Goal: Transaction & Acquisition: Purchase product/service

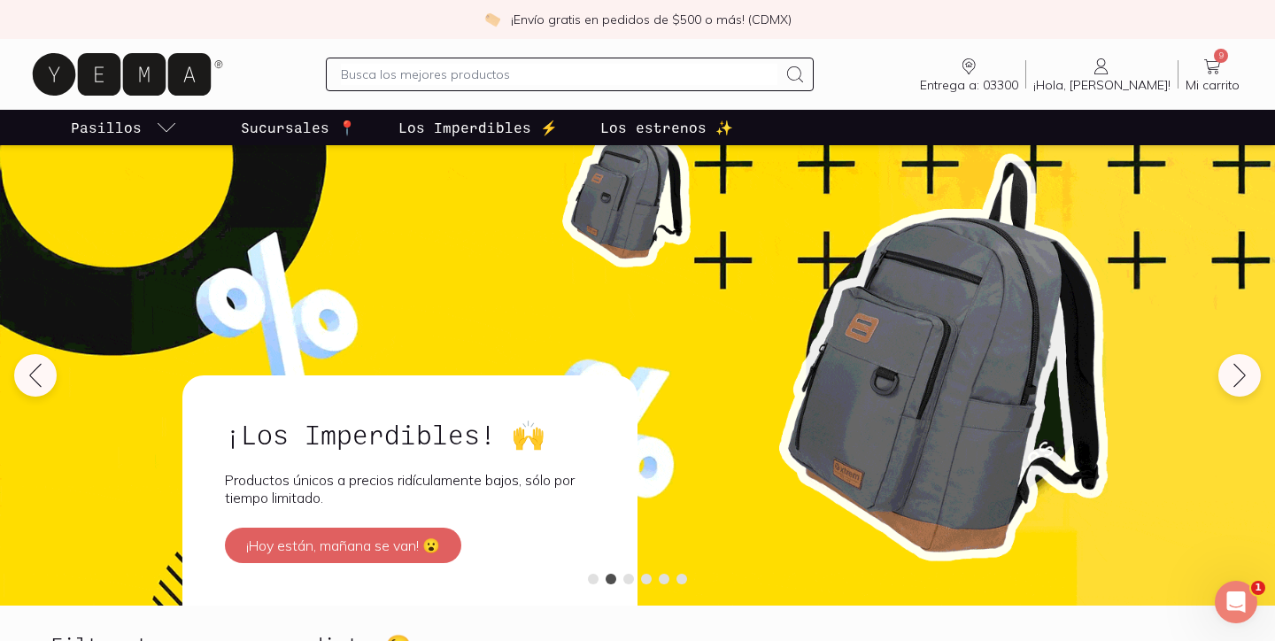
click at [1218, 54] on span "9" at bounding box center [1221, 56] width 14 height 14
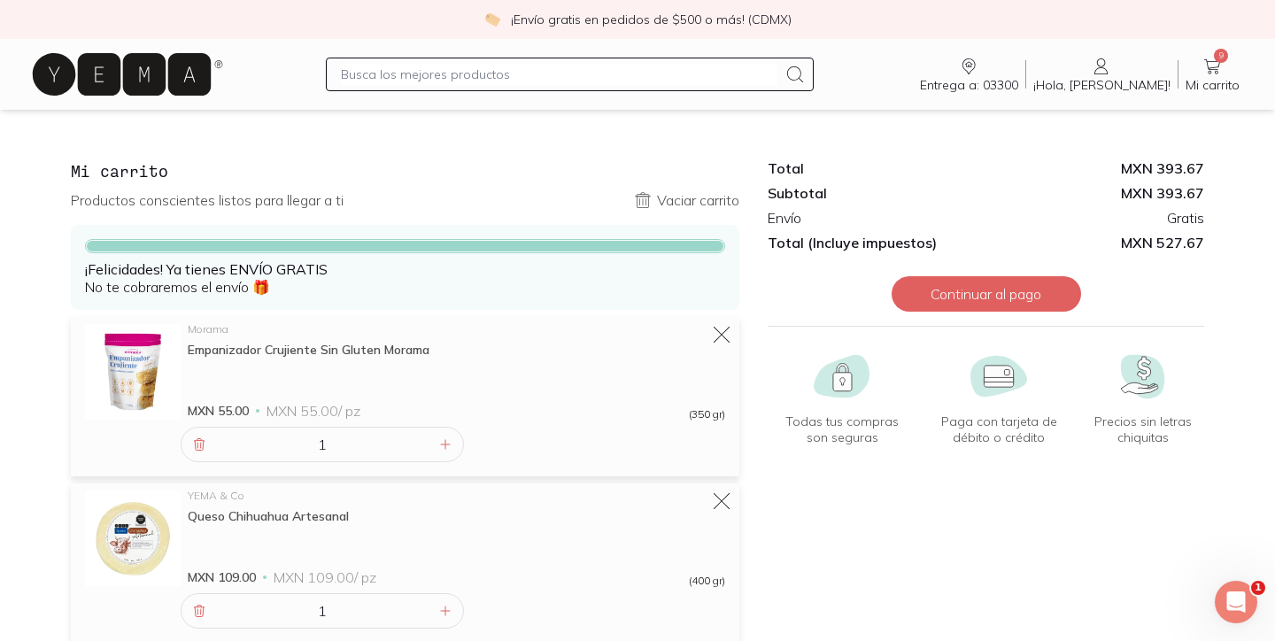
click at [410, 81] on input "text" at bounding box center [559, 74] width 436 height 21
type input "fresa"
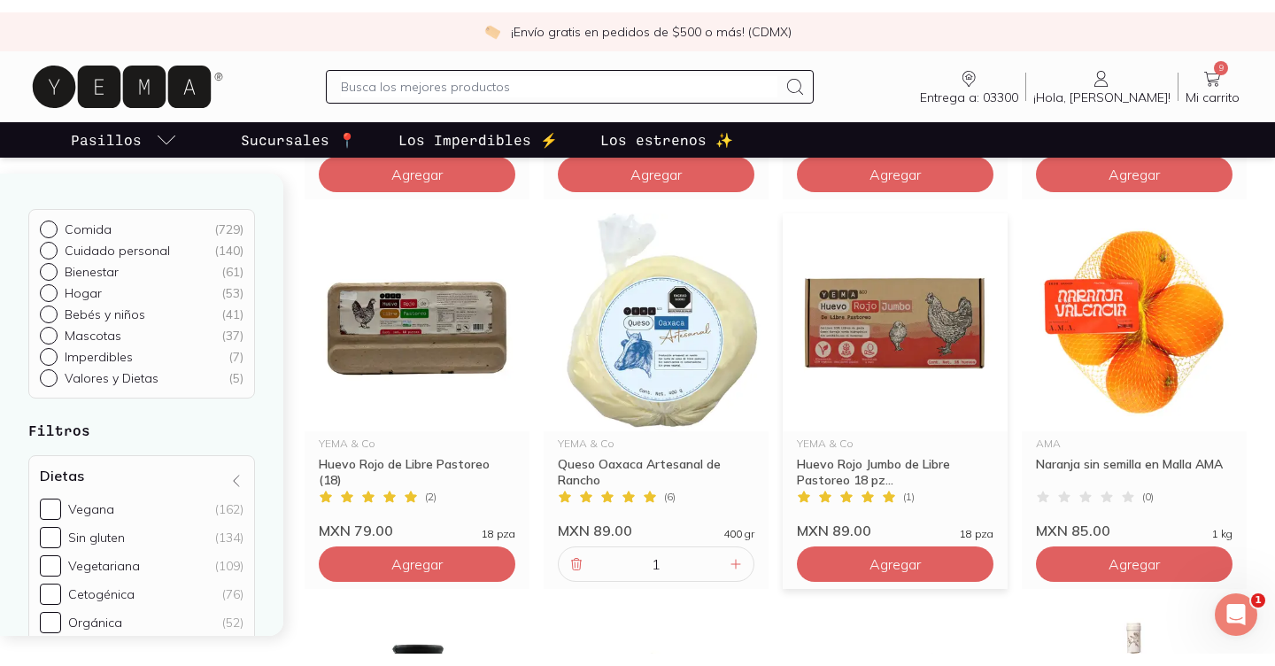
scroll to position [2098, 0]
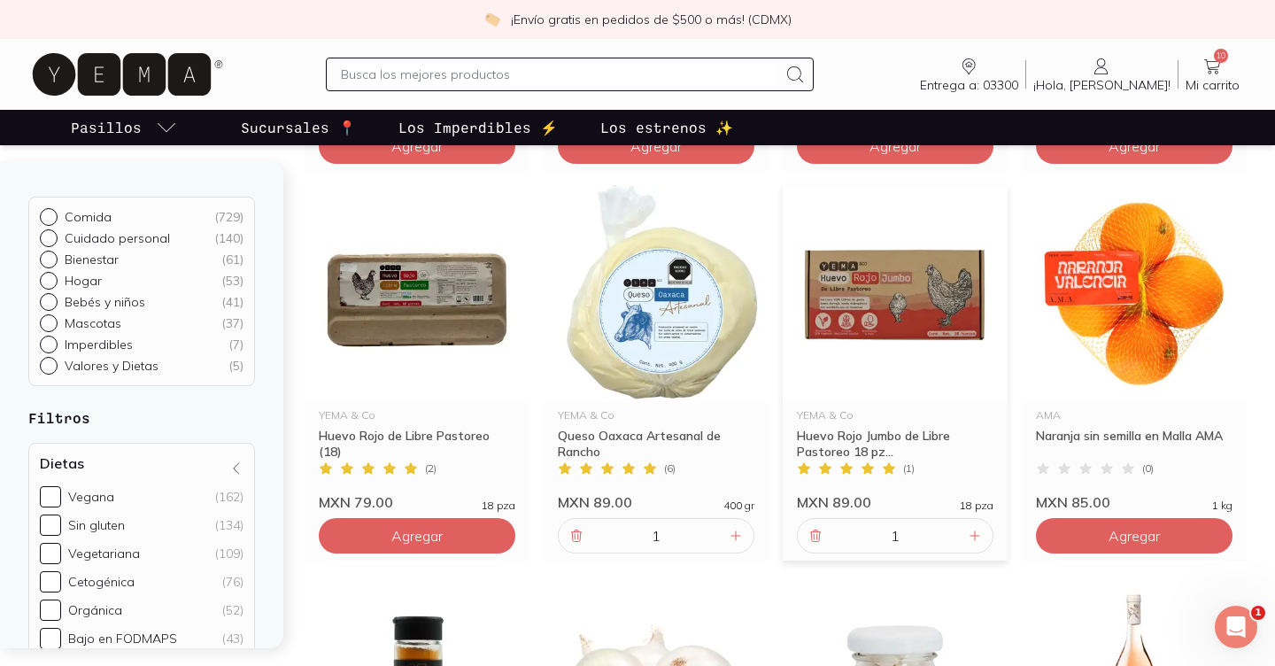
click at [420, 79] on input "text" at bounding box center [559, 74] width 436 height 21
type input "jamon"
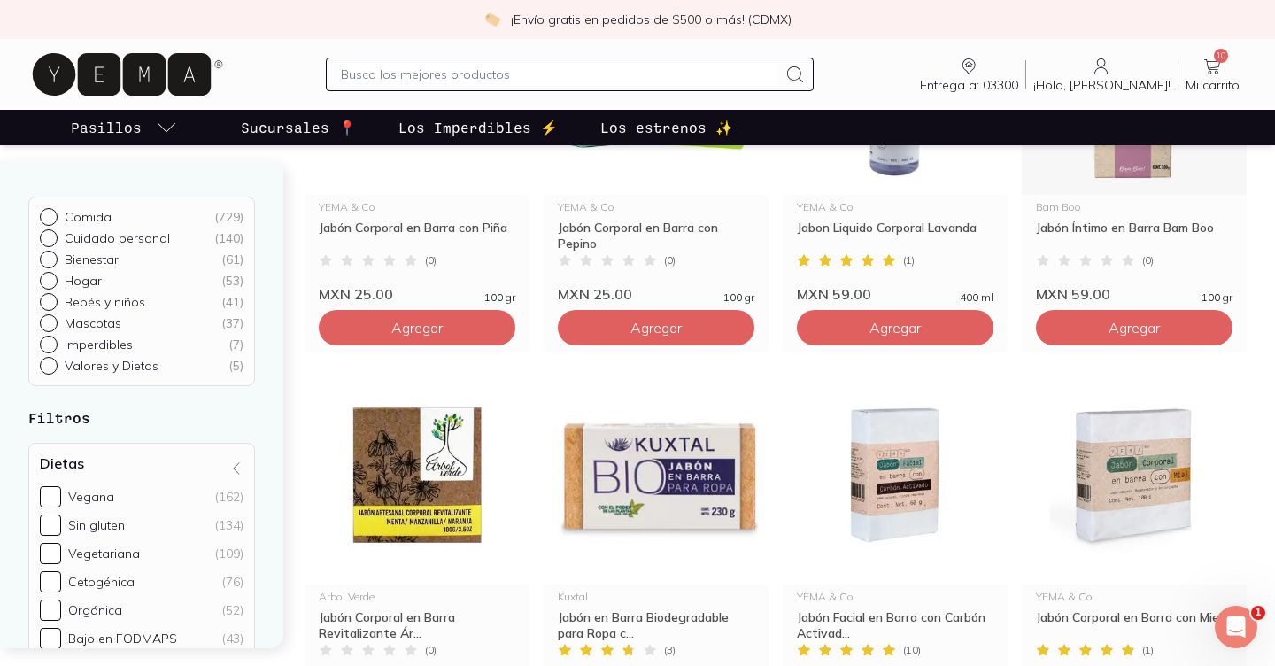
scroll to position [1542, 0]
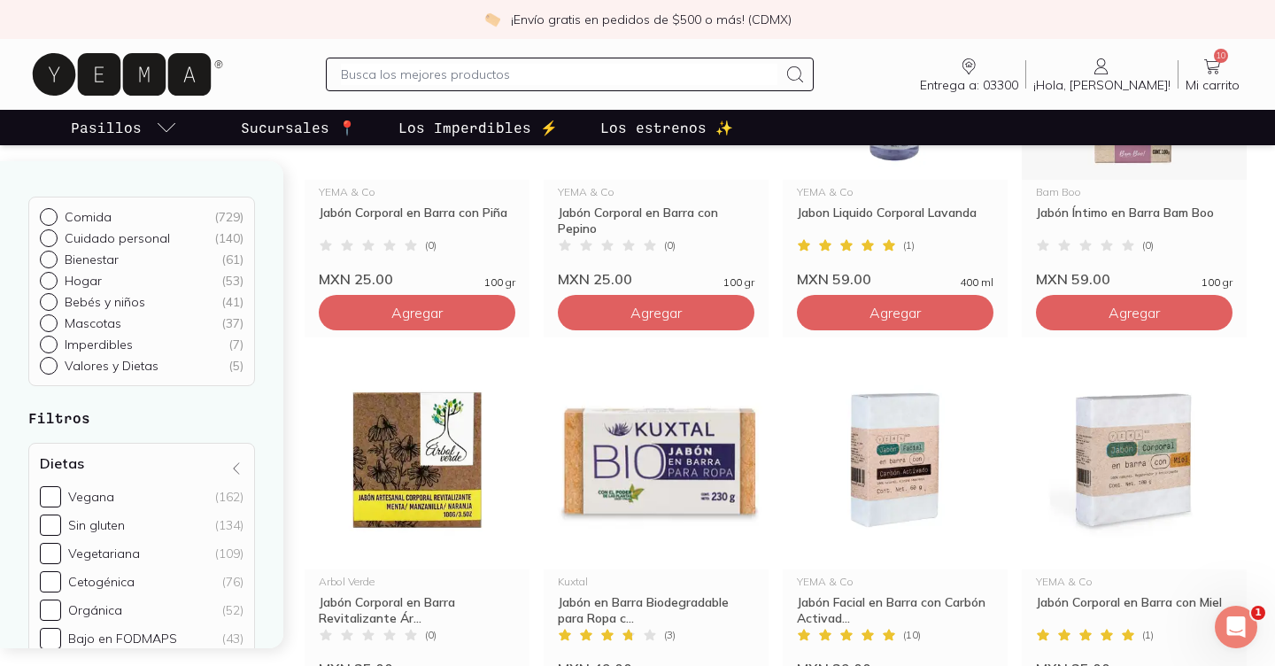
click at [1216, 58] on span "10" at bounding box center [1221, 56] width 14 height 14
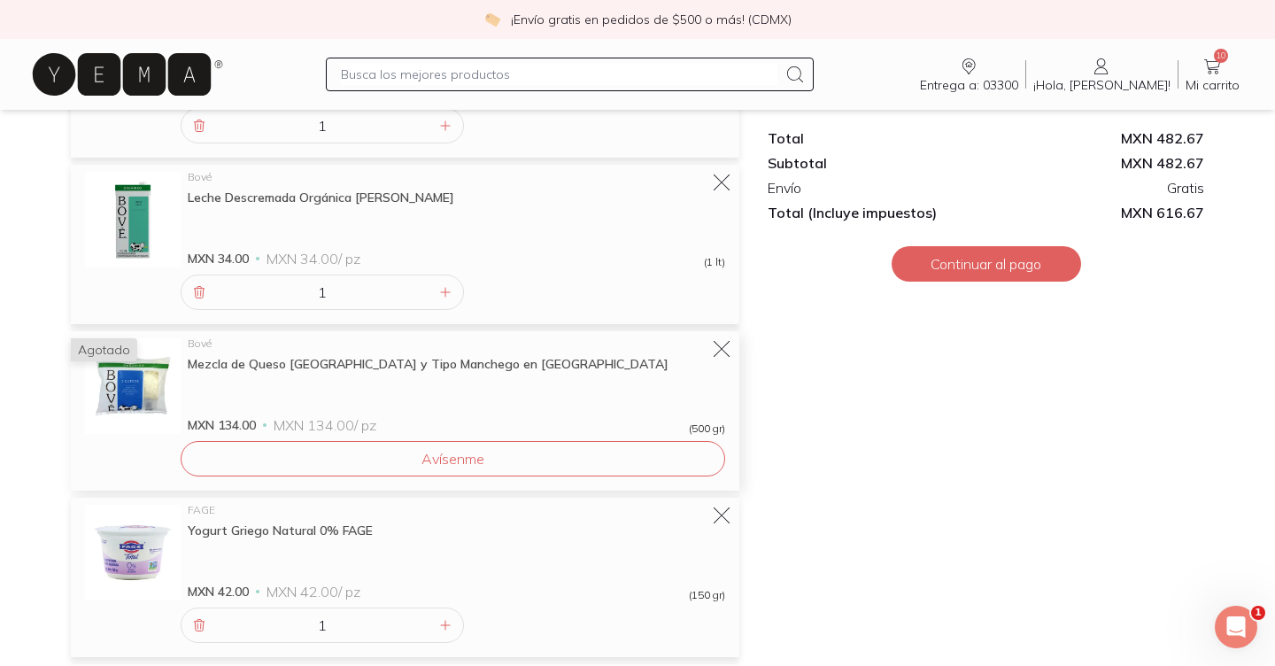
scroll to position [486, 0]
click at [723, 348] on icon at bounding box center [721, 348] width 25 height 25
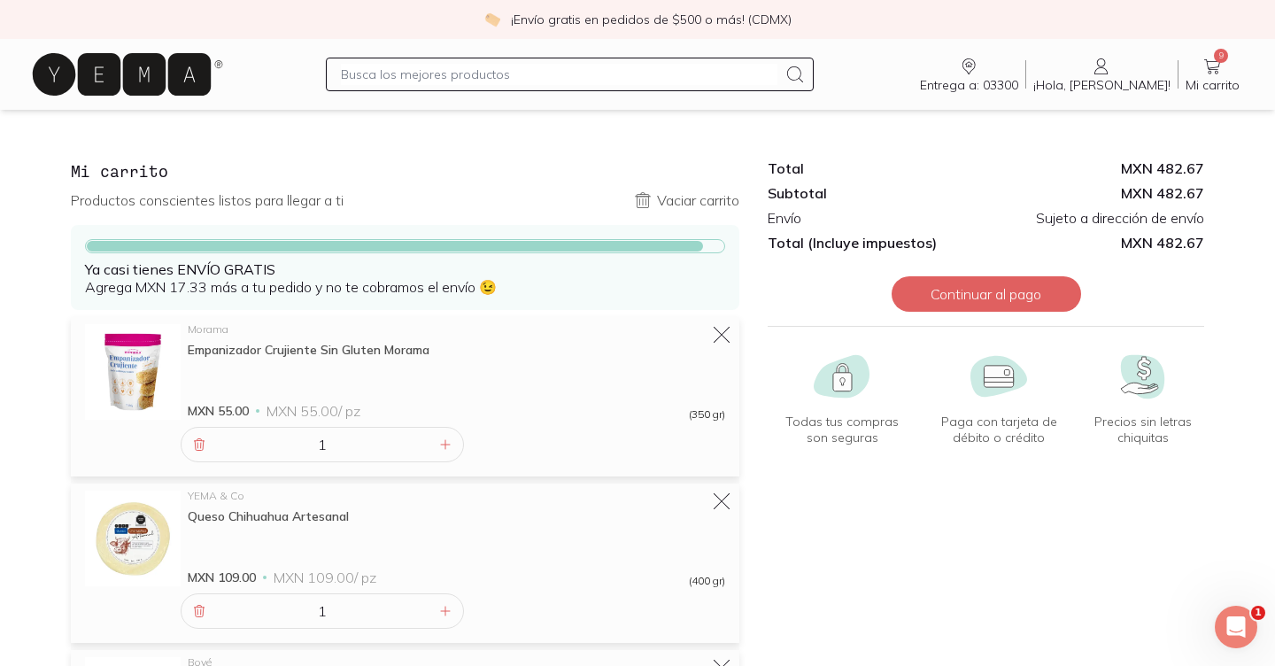
scroll to position [0, 0]
click at [484, 81] on input "text" at bounding box center [559, 74] width 436 height 21
type input "fruta"
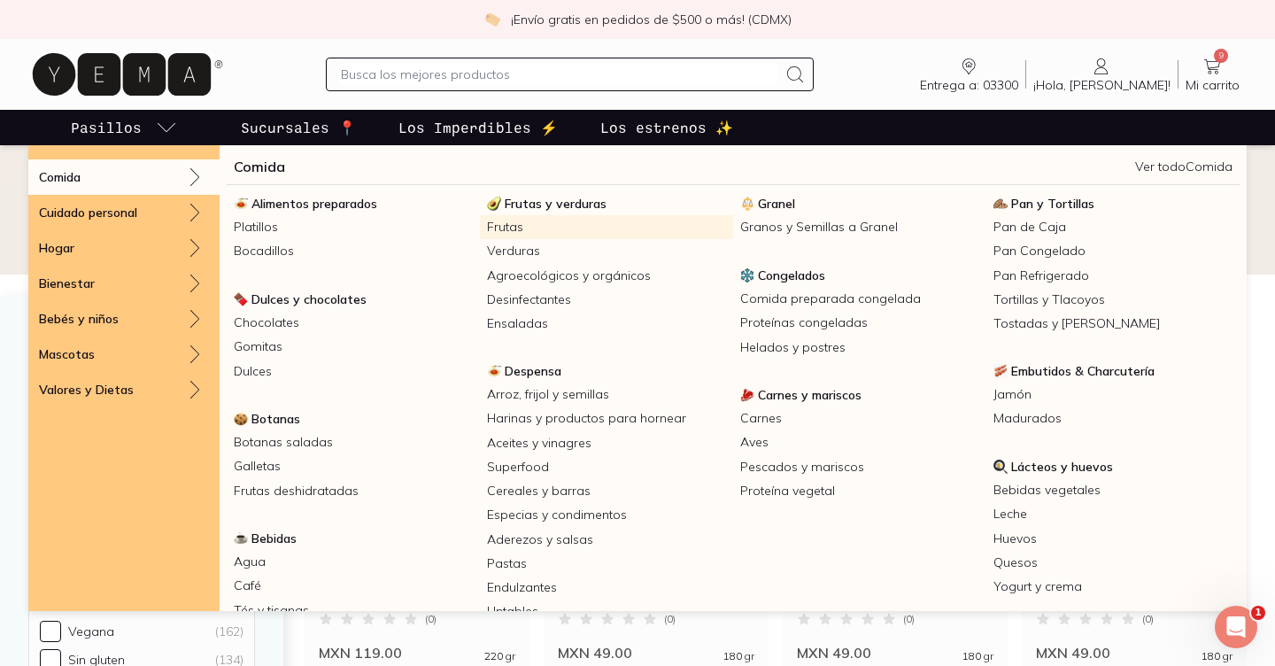
click at [499, 227] on link "Frutas" at bounding box center [606, 227] width 253 height 24
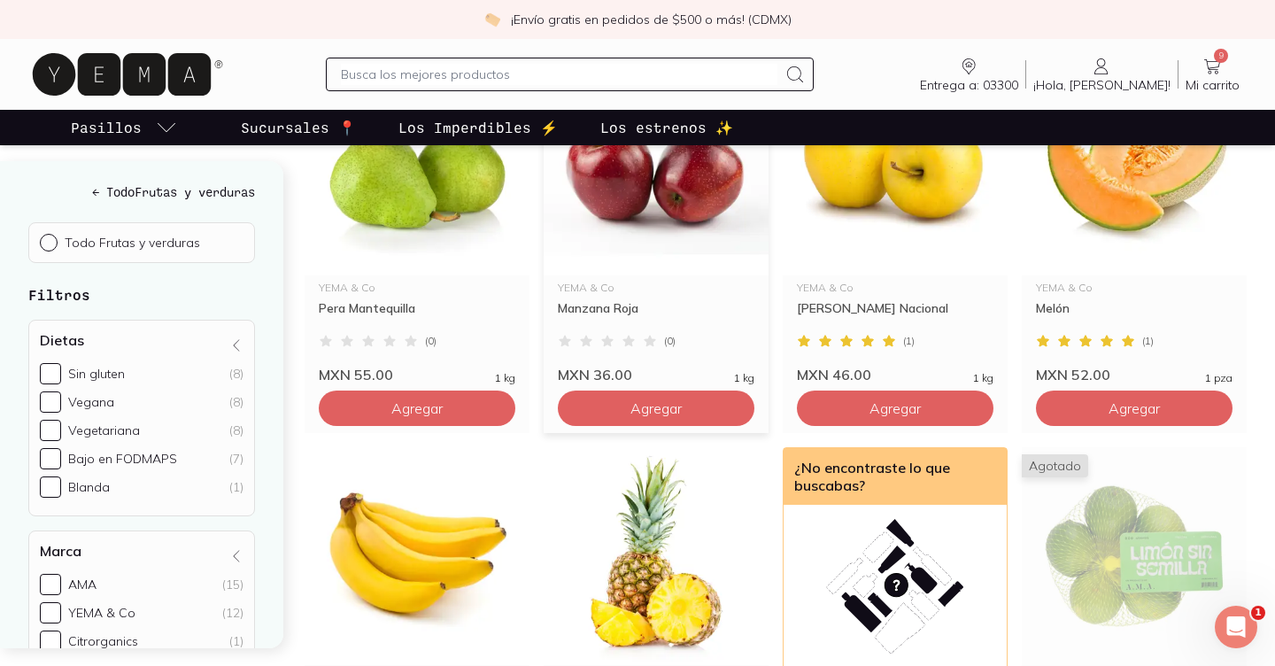
scroll to position [1495, 0]
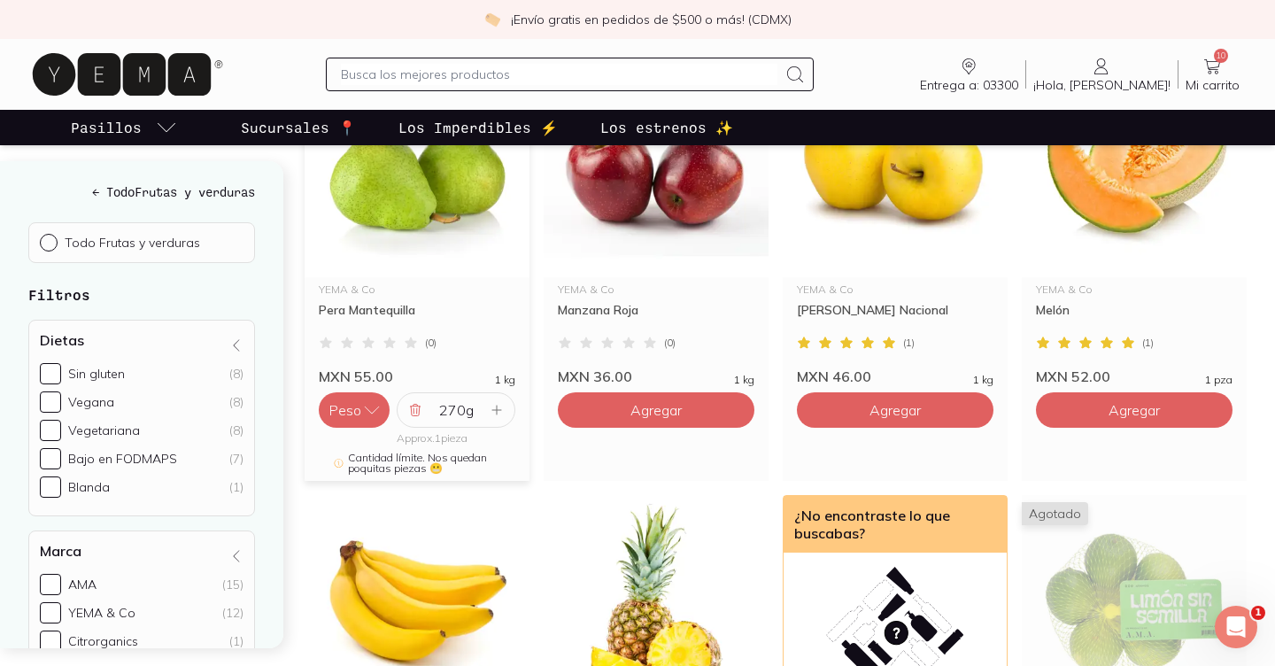
click at [490, 408] on icon at bounding box center [497, 410] width 14 height 14
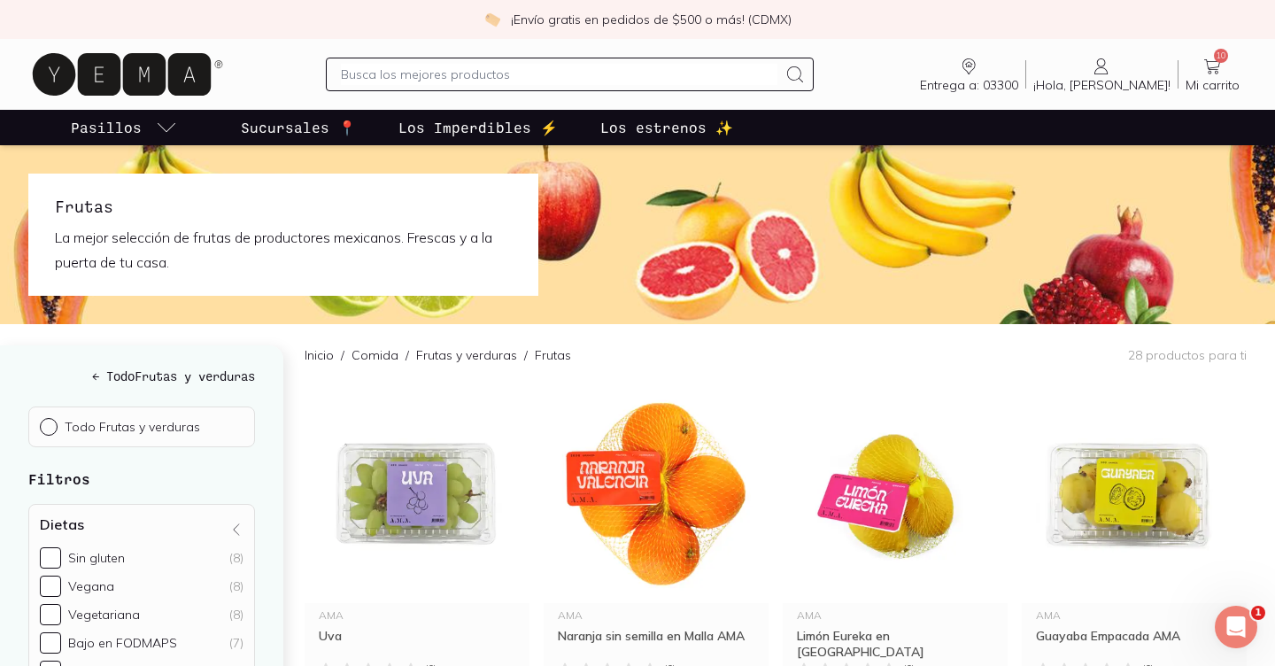
scroll to position [0, 0]
click at [1216, 68] on icon at bounding box center [1212, 66] width 21 height 21
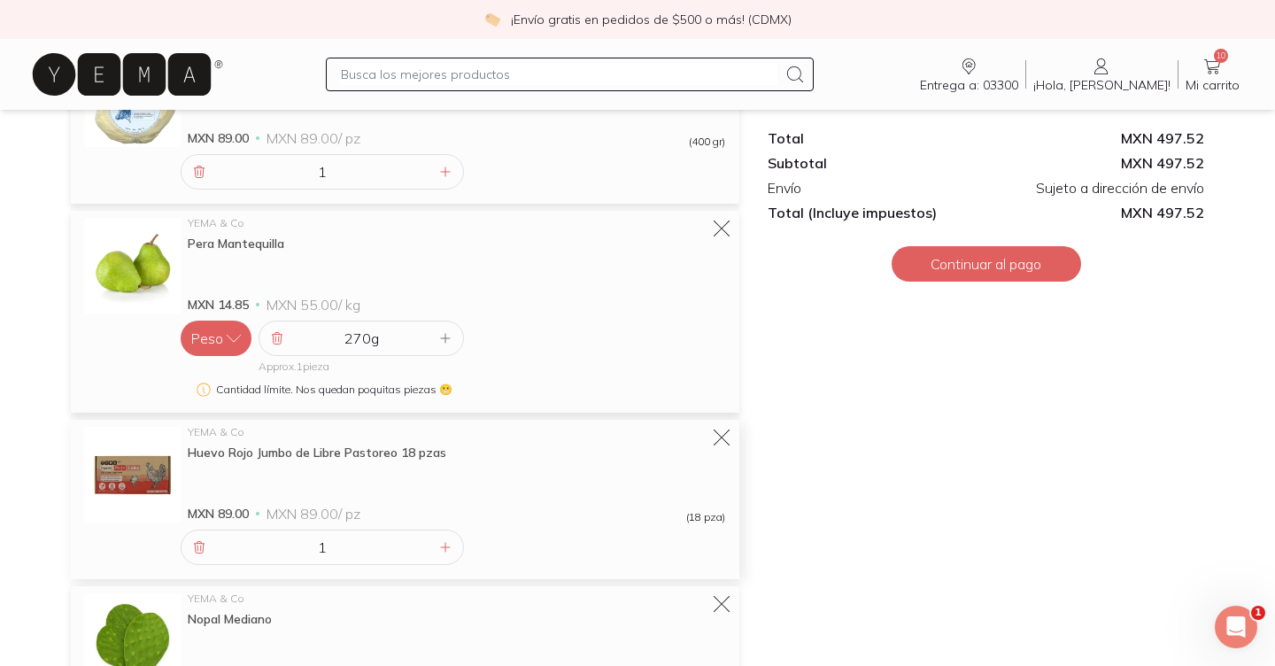
scroll to position [1096, 0]
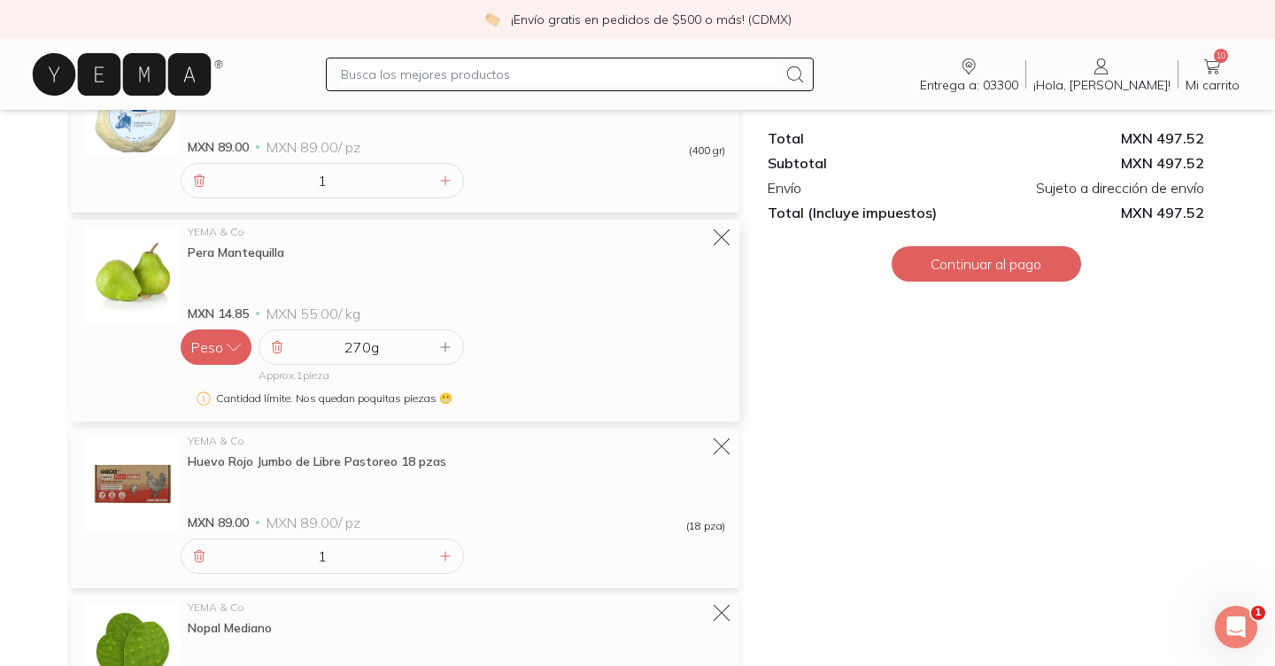
click at [440, 348] on icon at bounding box center [445, 347] width 14 height 14
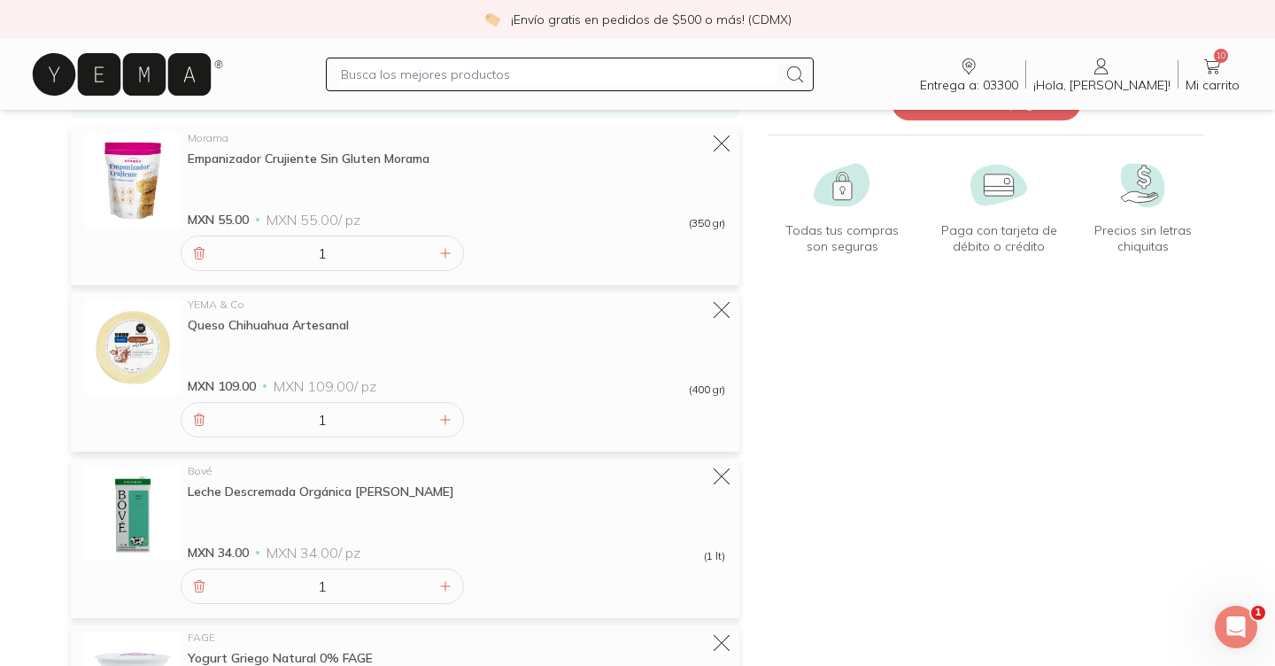
scroll to position [169, 0]
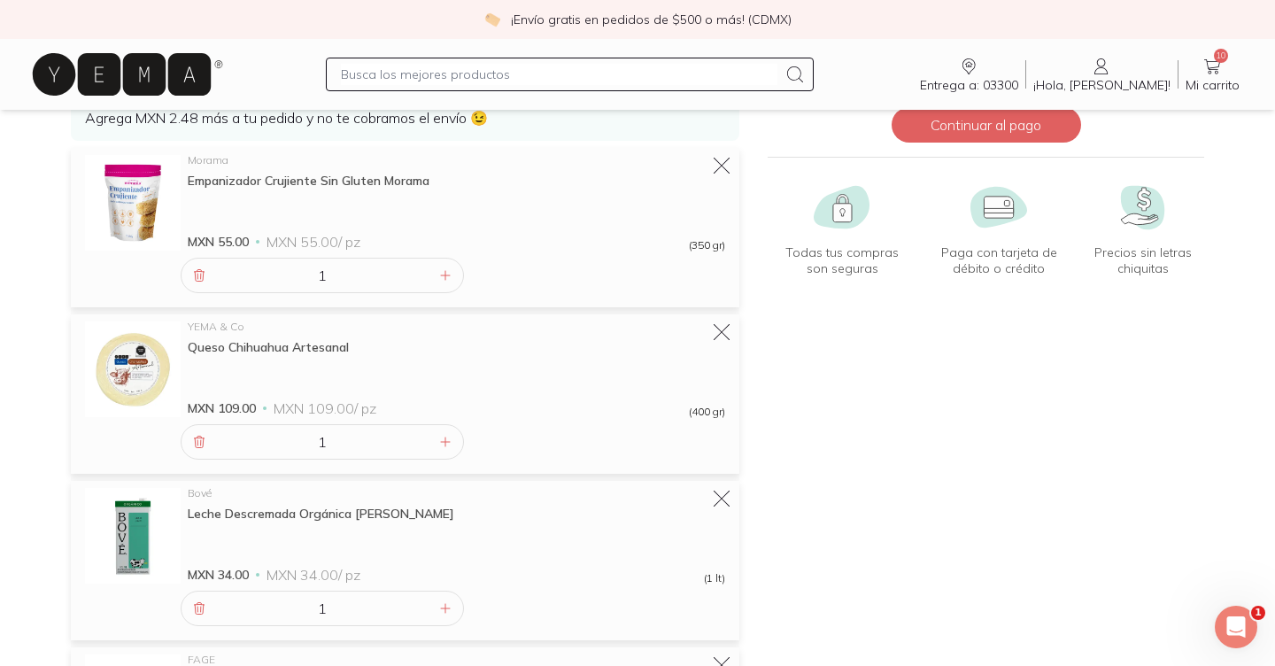
click at [416, 73] on input "text" at bounding box center [559, 74] width 436 height 21
type input "guayaba"
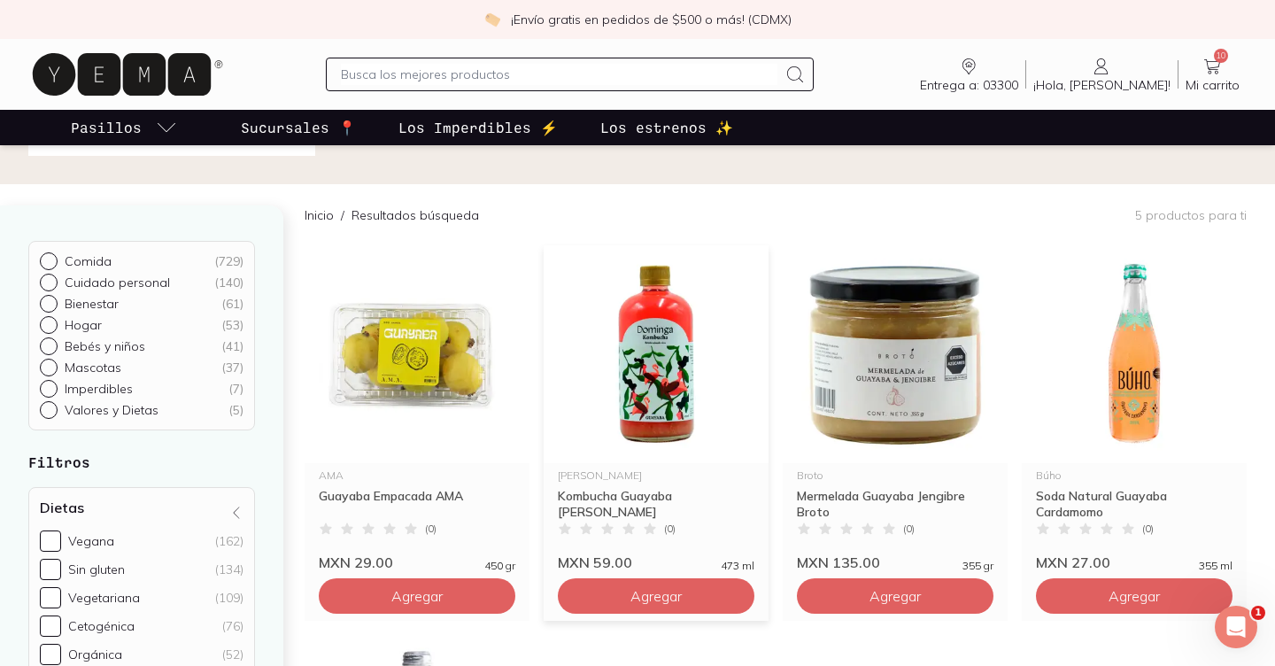
scroll to position [90, 0]
click at [409, 595] on span "Agregar" at bounding box center [416, 596] width 51 height 18
click at [1217, 66] on icon at bounding box center [1212, 66] width 21 height 21
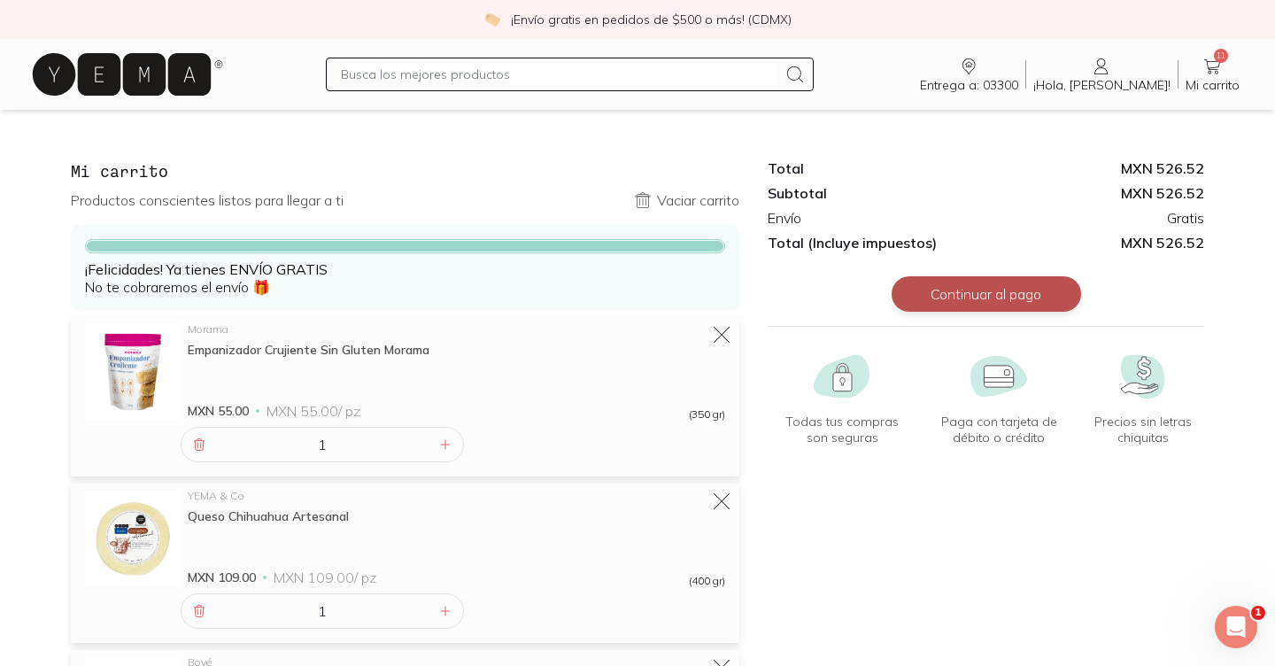
click at [969, 300] on button "Continuar al pago" at bounding box center [986, 293] width 189 height 35
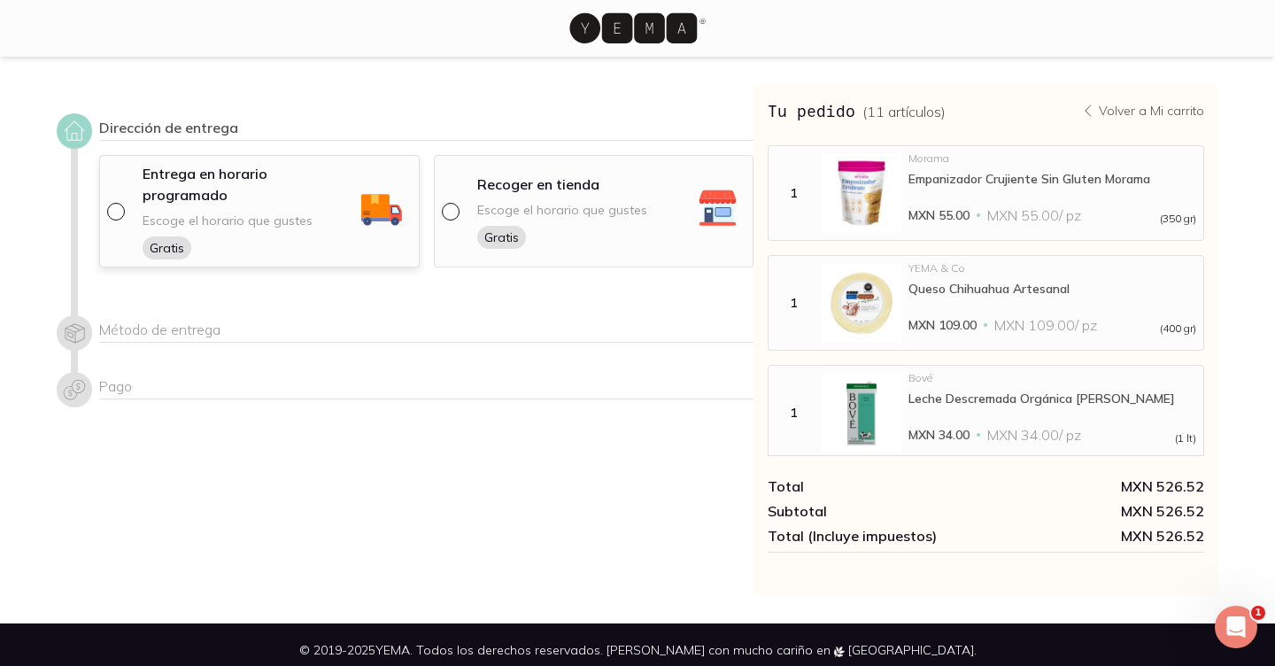
click at [117, 203] on input "radio" at bounding box center [114, 210] width 14 height 14
radio input "true"
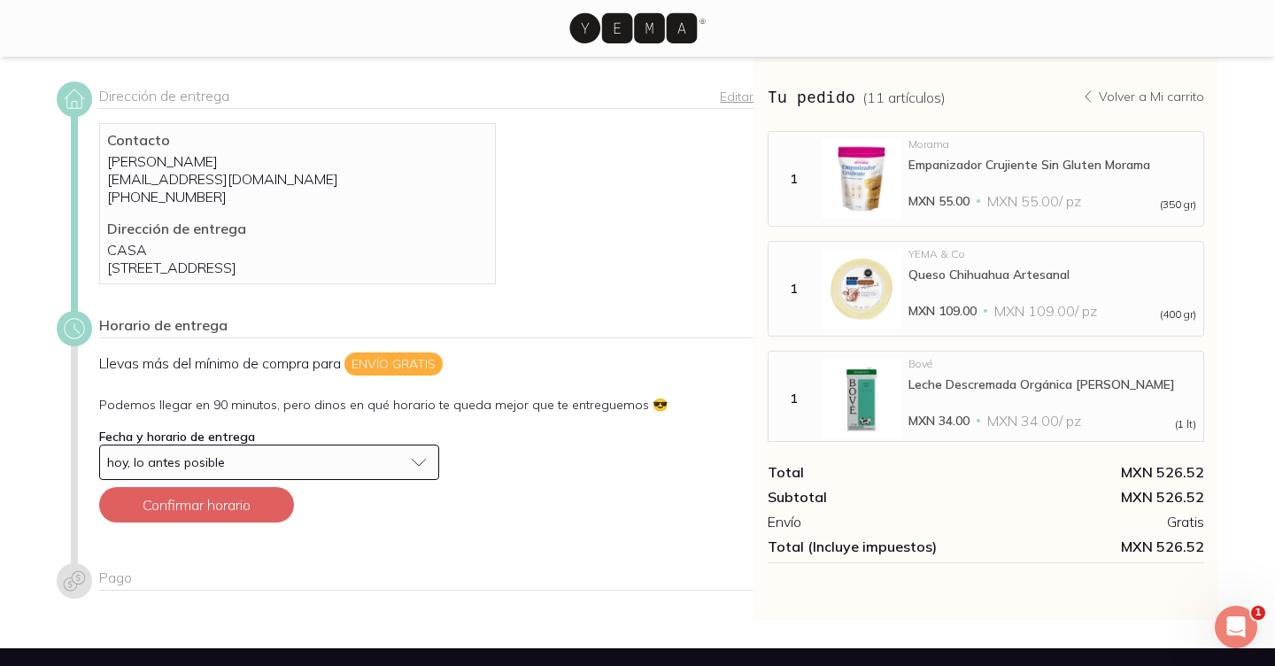
scroll to position [32, 0]
click at [415, 477] on button "hoy, lo antes posible" at bounding box center [269, 461] width 340 height 35
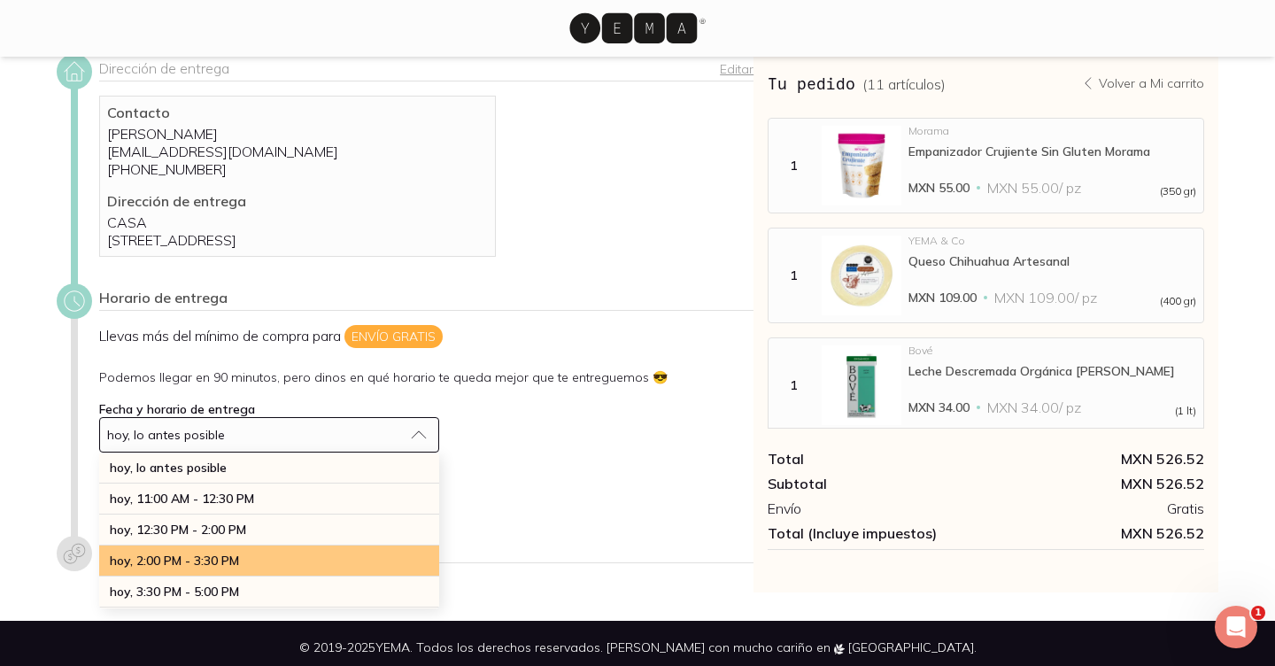
scroll to position [0, 0]
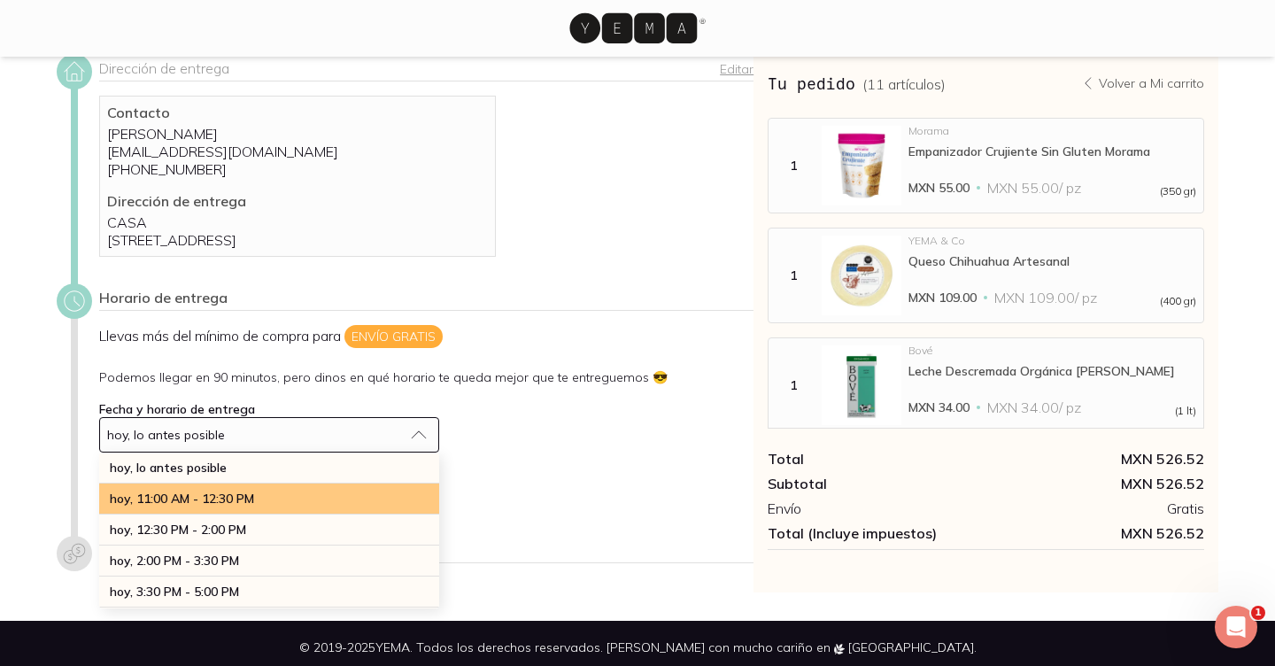
click at [235, 506] on span "hoy, 11:00 AM - 12:30 PM" at bounding box center [182, 499] width 144 height 16
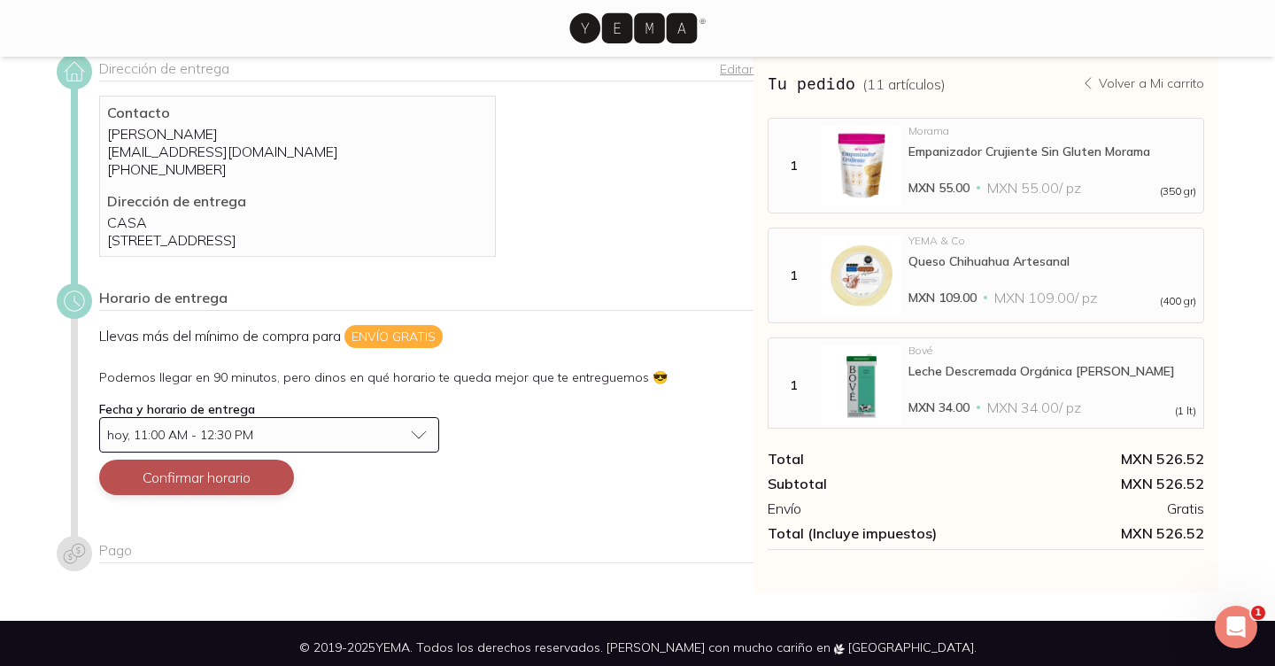
click at [230, 495] on button "Confirmar horario" at bounding box center [196, 477] width 195 height 35
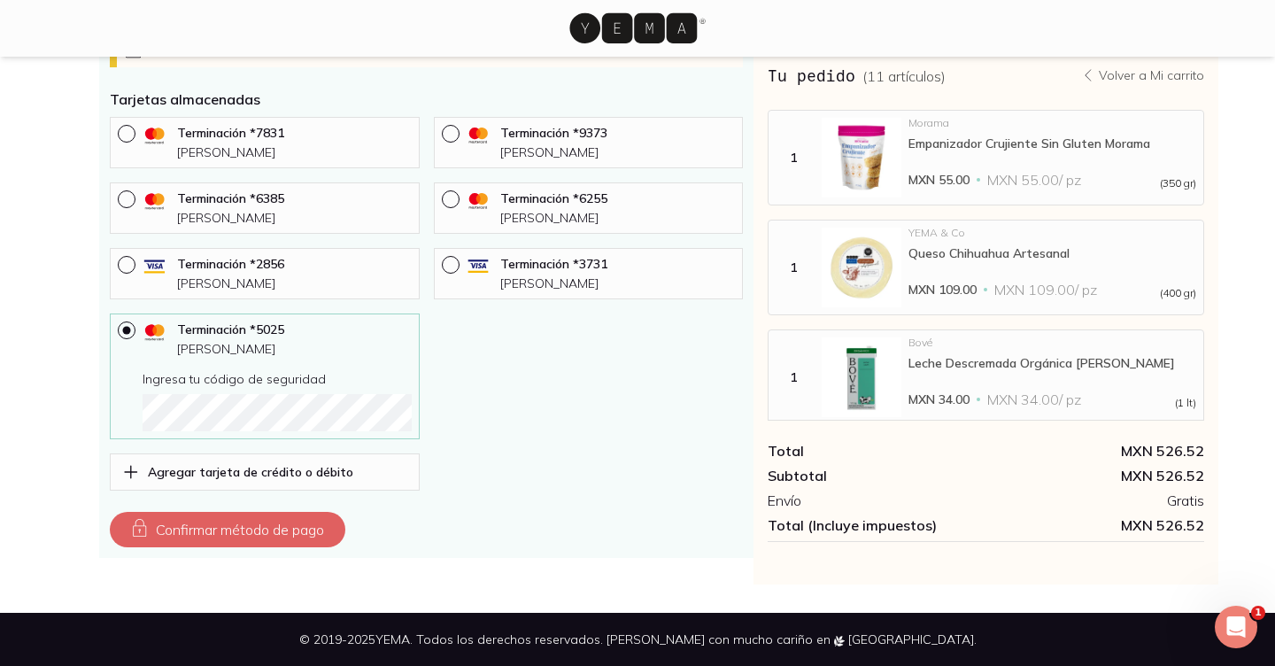
scroll to position [793, 0]
click at [451, 270] on input "radio" at bounding box center [449, 263] width 14 height 14
radio input "true"
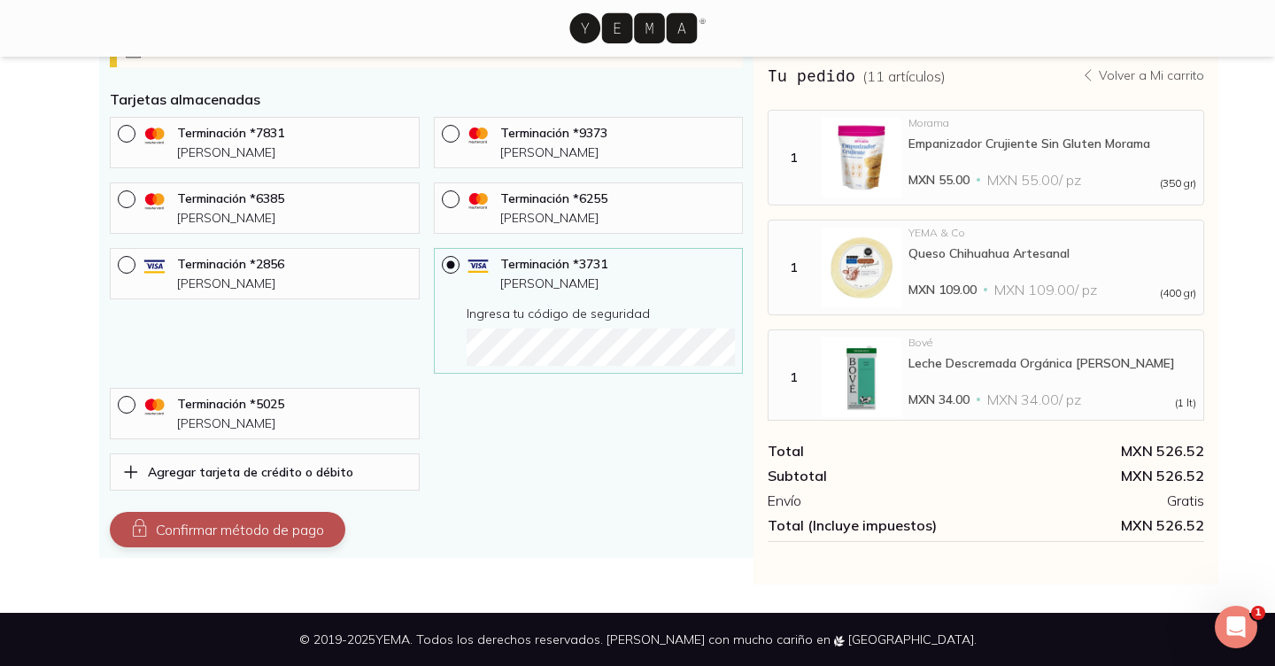
click at [219, 531] on button "Confirmar método de pago" at bounding box center [228, 529] width 236 height 35
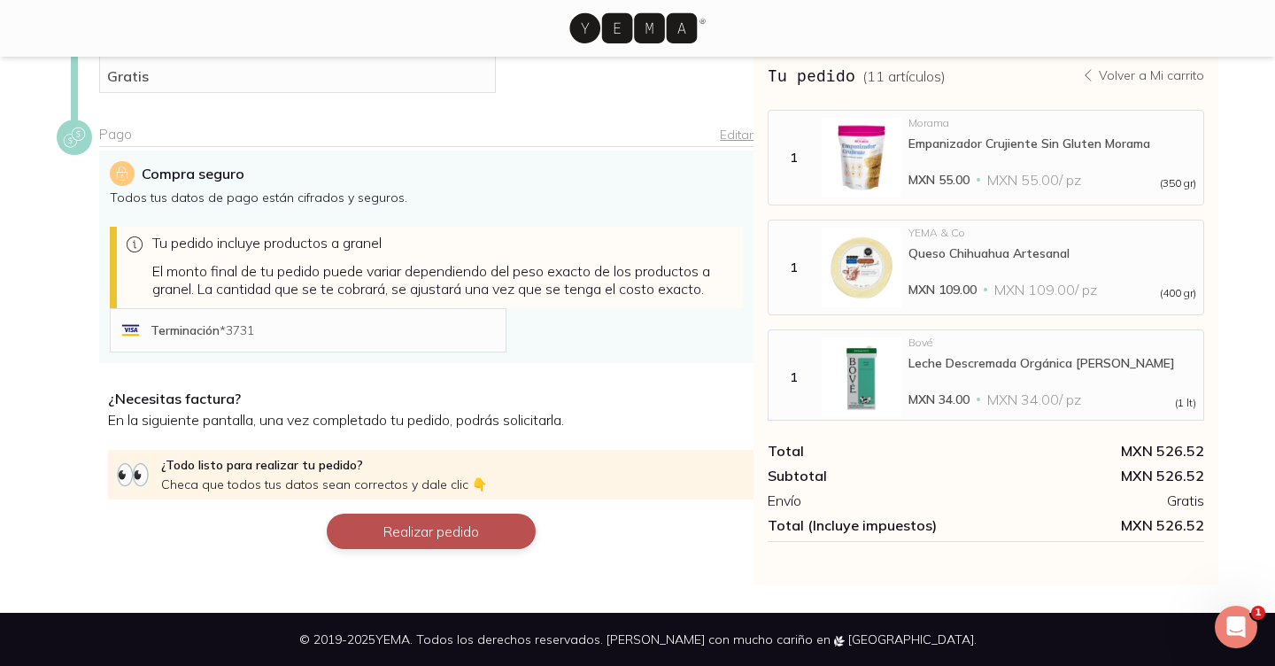
scroll to position [396, 0]
click at [428, 541] on button "Realizar pedido" at bounding box center [431, 531] width 209 height 35
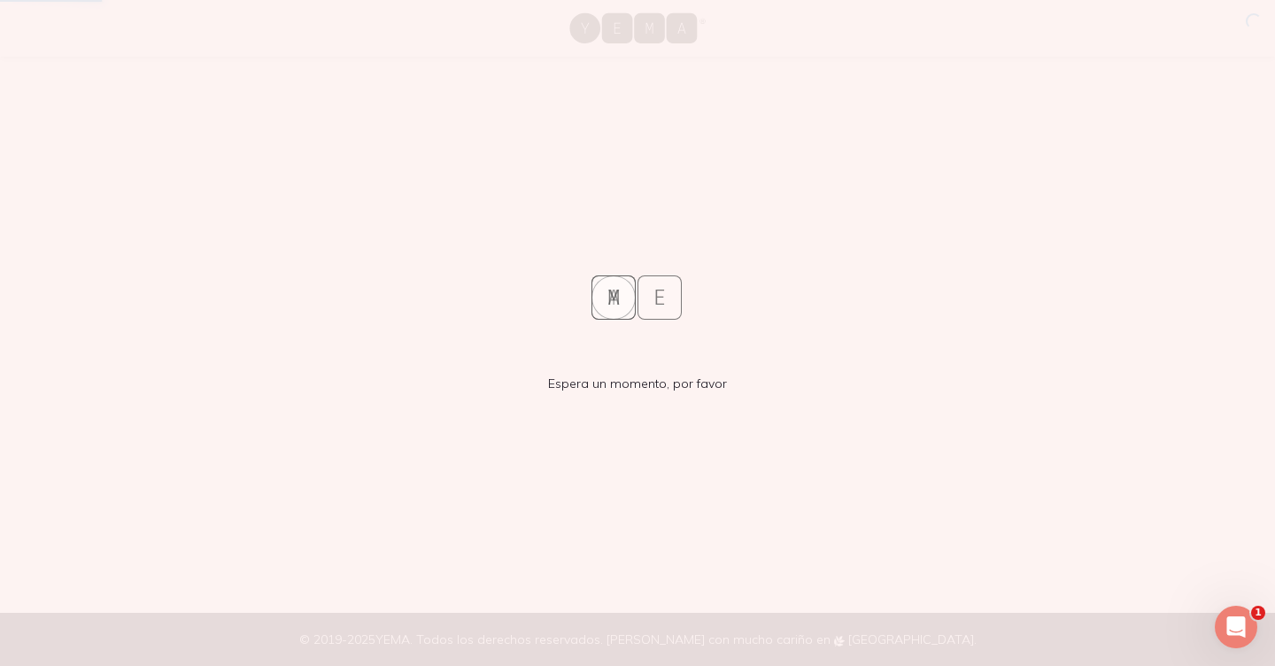
scroll to position [0, 0]
